Goal: Use online tool/utility

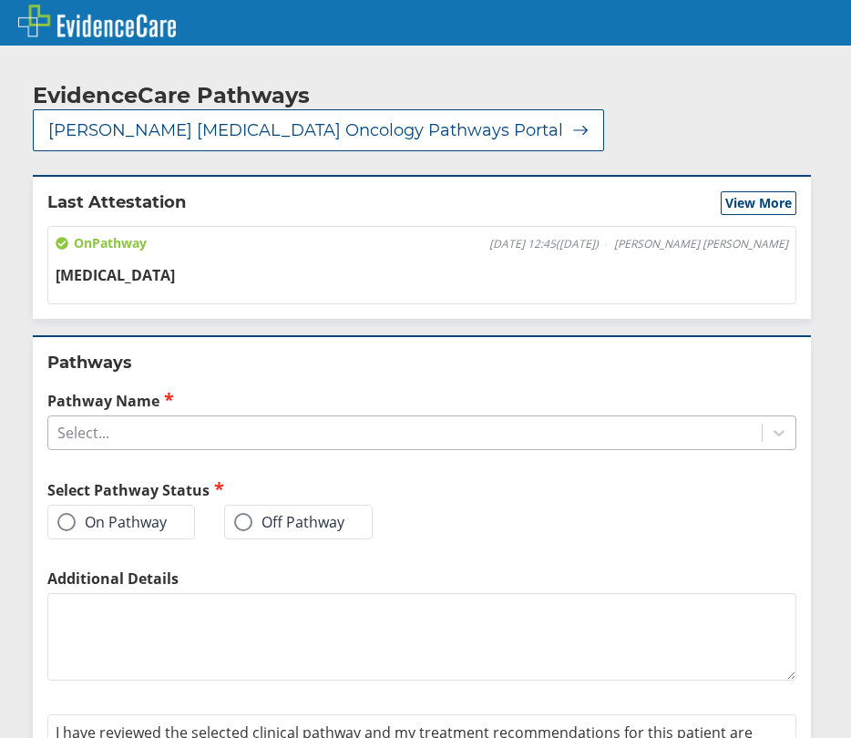
click at [143, 417] on div "Select..." at bounding box center [405, 432] width 714 height 31
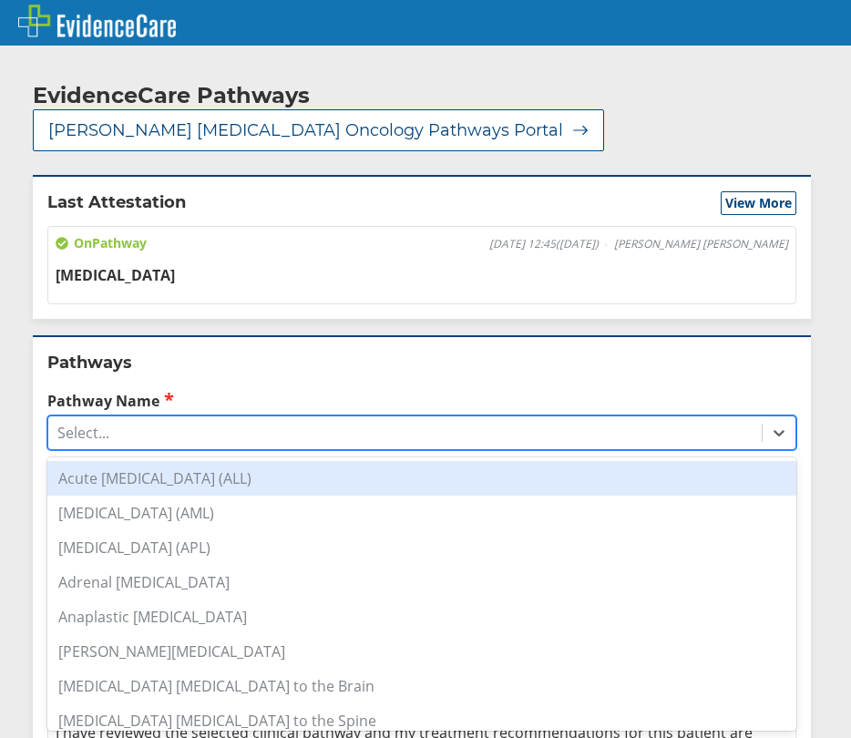
click at [139, 417] on div "Select..." at bounding box center [405, 432] width 714 height 31
click at [141, 417] on div "Select..." at bounding box center [405, 432] width 714 height 31
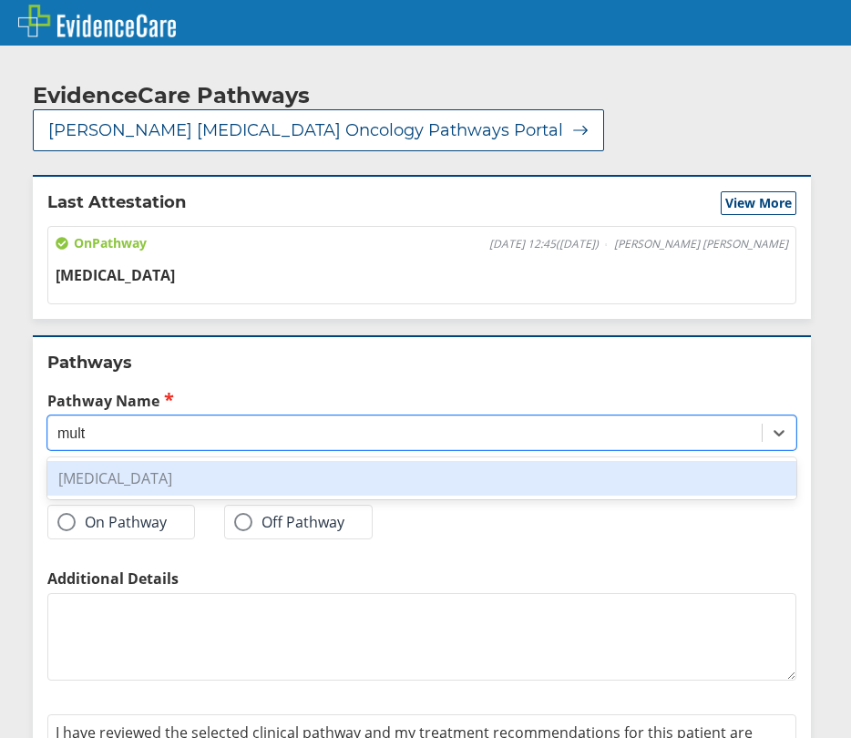
click at [201, 461] on div "[MEDICAL_DATA]" at bounding box center [421, 478] width 749 height 35
type input "mult"
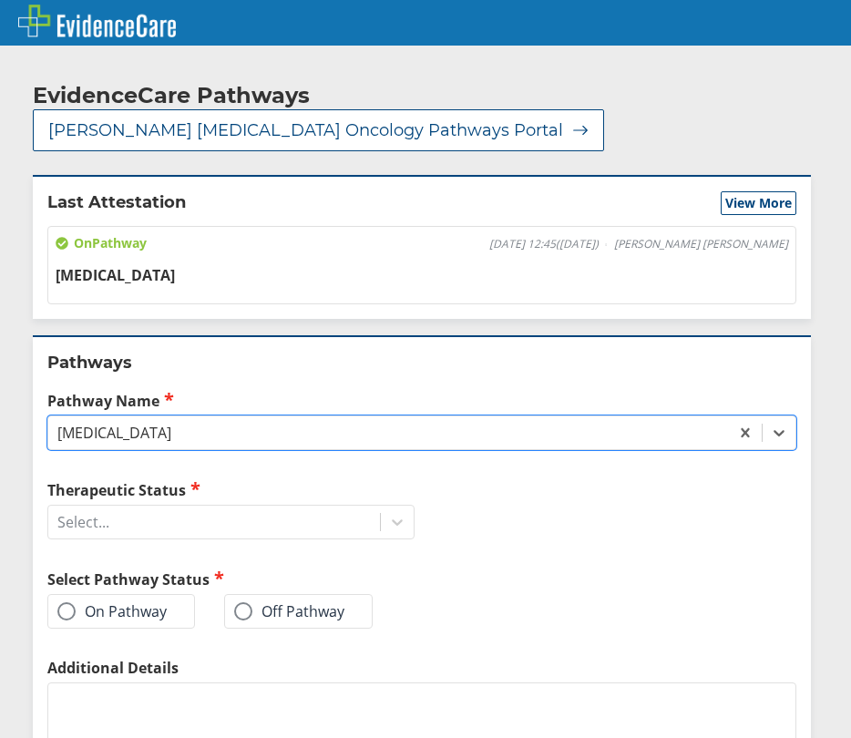
click at [132, 603] on label "On Pathway" at bounding box center [111, 612] width 109 height 18
click at [0, 0] on input "On Pathway" at bounding box center [0, 0] width 0 height 0
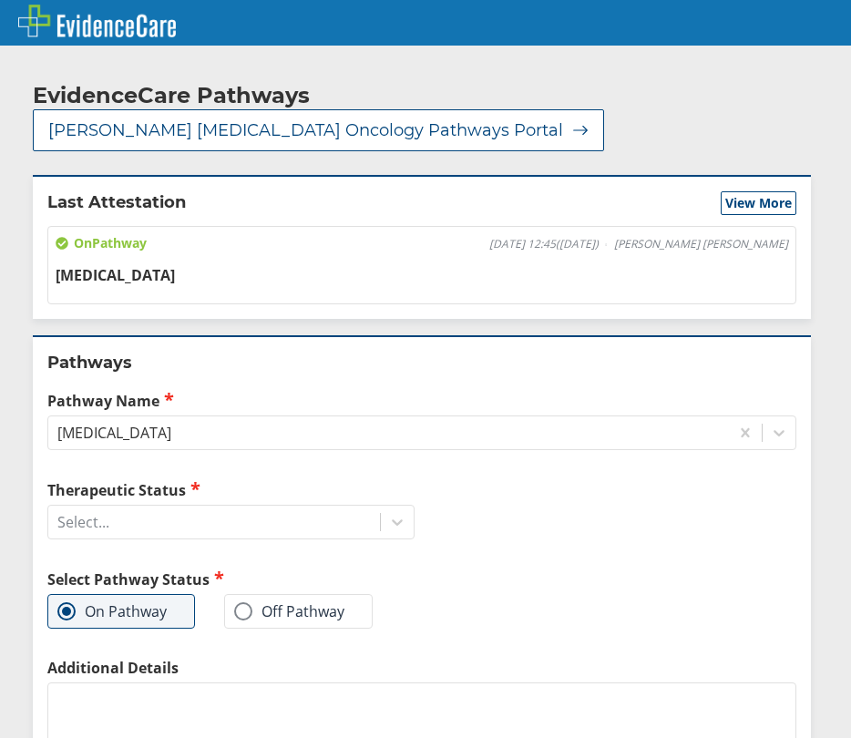
scroll to position [91, 0]
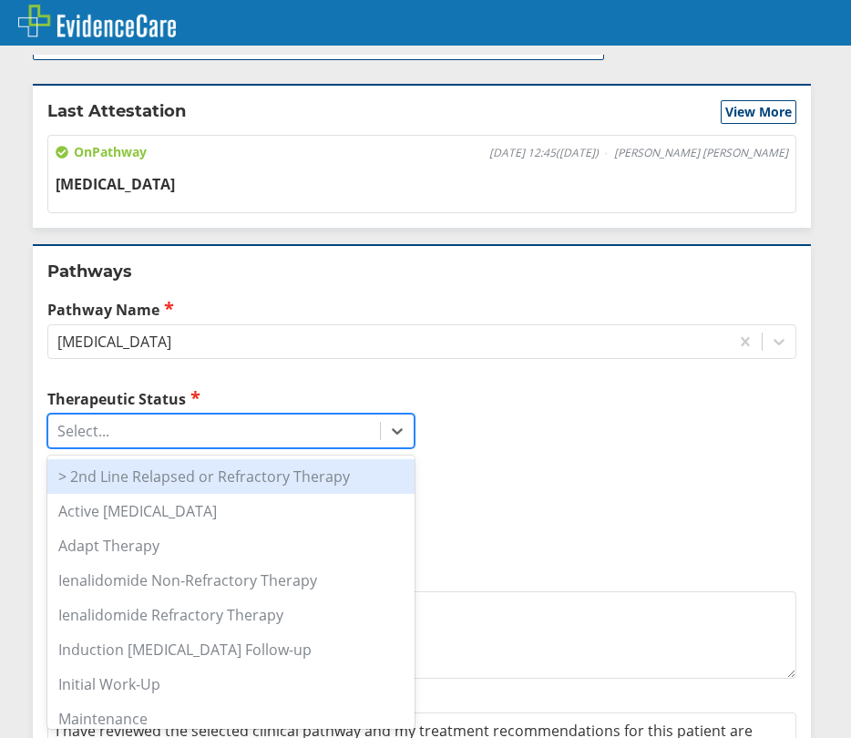
click at [291, 416] on div "Select..." at bounding box center [214, 431] width 332 height 31
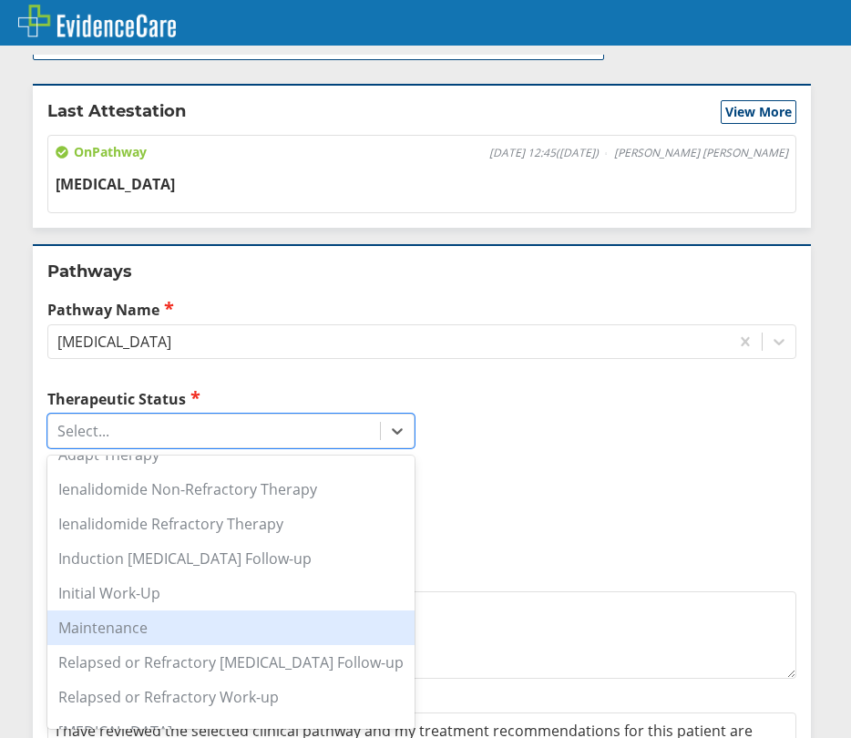
click at [189, 611] on div "Maintenance" at bounding box center [230, 628] width 367 height 35
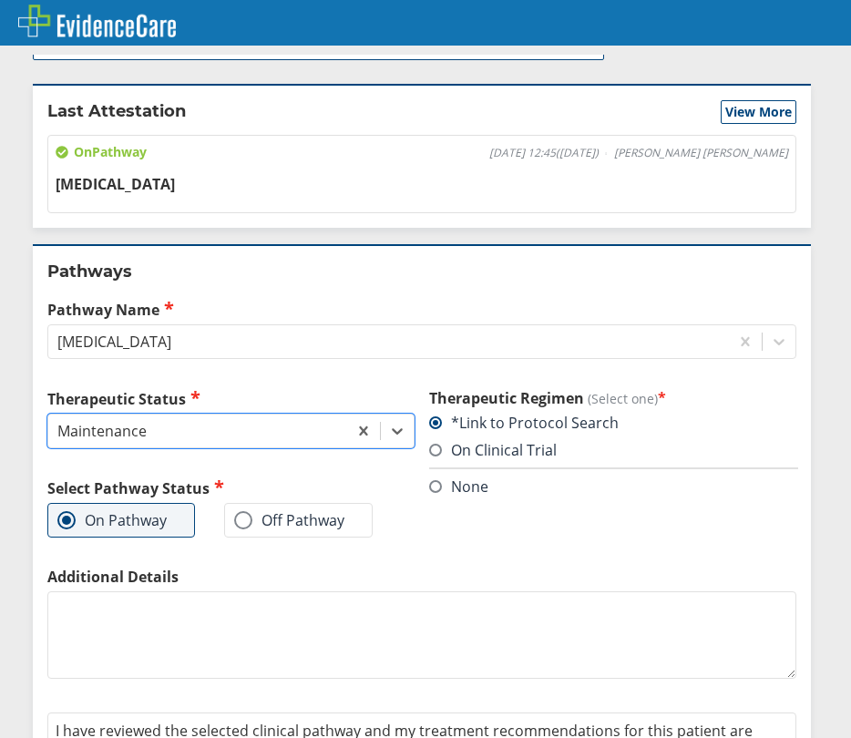
click at [458, 477] on label "None" at bounding box center [458, 487] width 59 height 20
click at [0, 0] on input "None" at bounding box center [0, 0] width 0 height 0
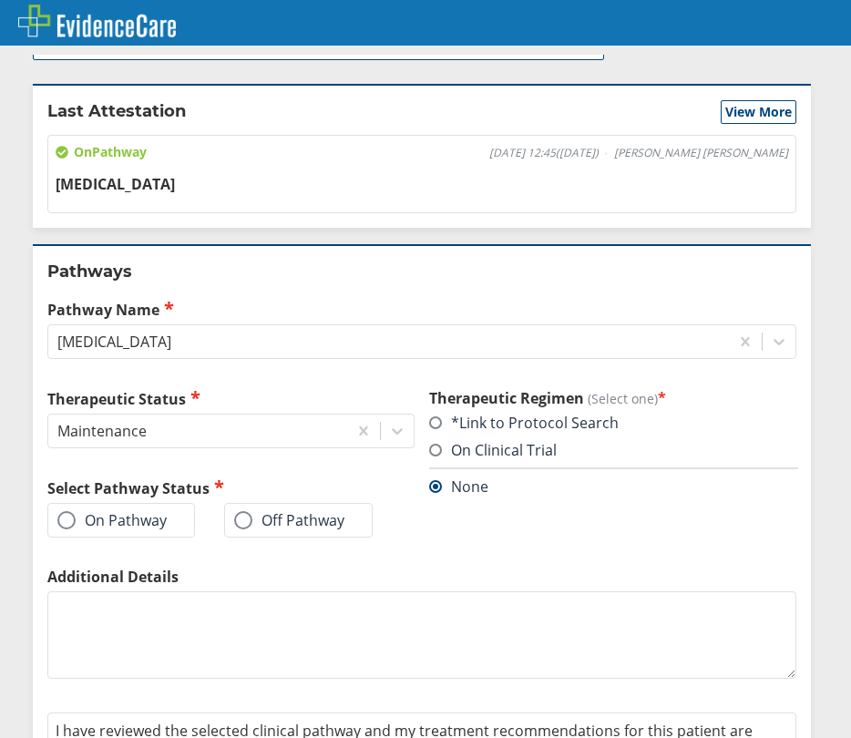
click at [69, 511] on span at bounding box center [66, 520] width 18 height 18
click at [0, 0] on input "On Pathway" at bounding box center [0, 0] width 0 height 0
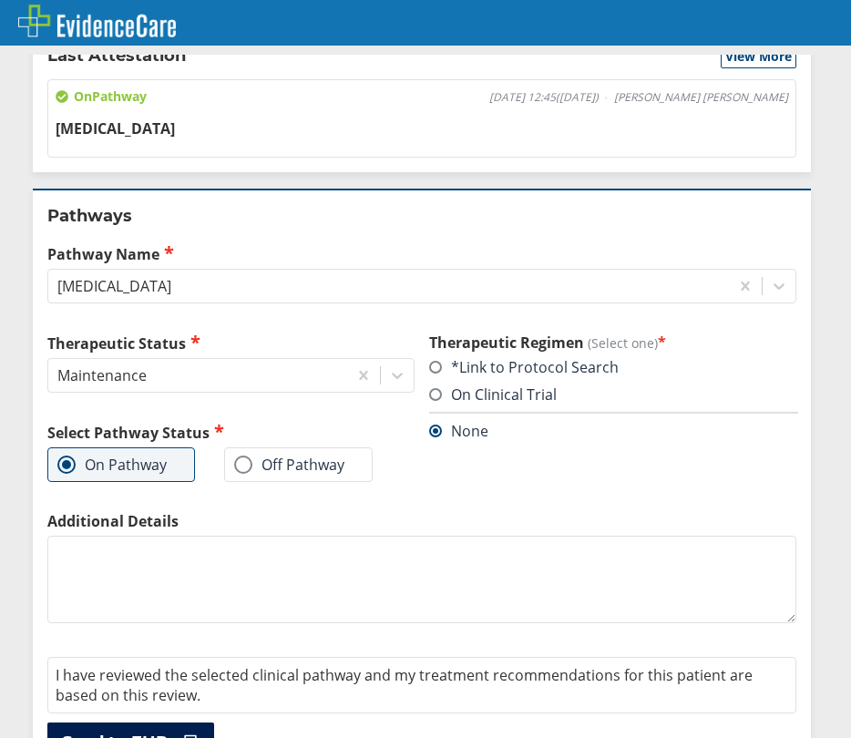
click at [110, 732] on span "Send to EHR" at bounding box center [115, 743] width 106 height 22
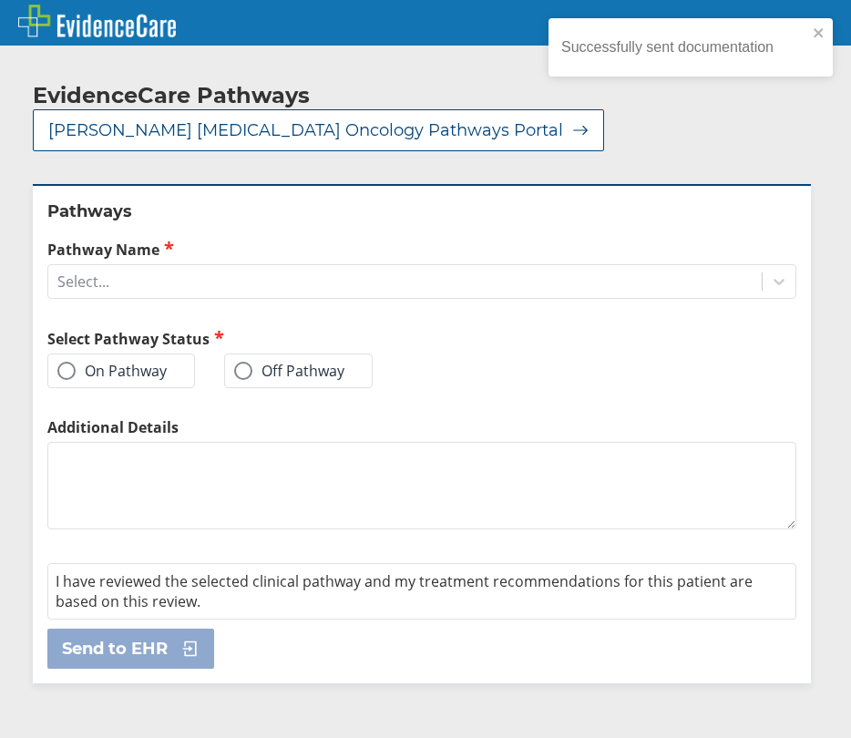
scroll to position [0, 0]
